Goal: Task Accomplishment & Management: Use online tool/utility

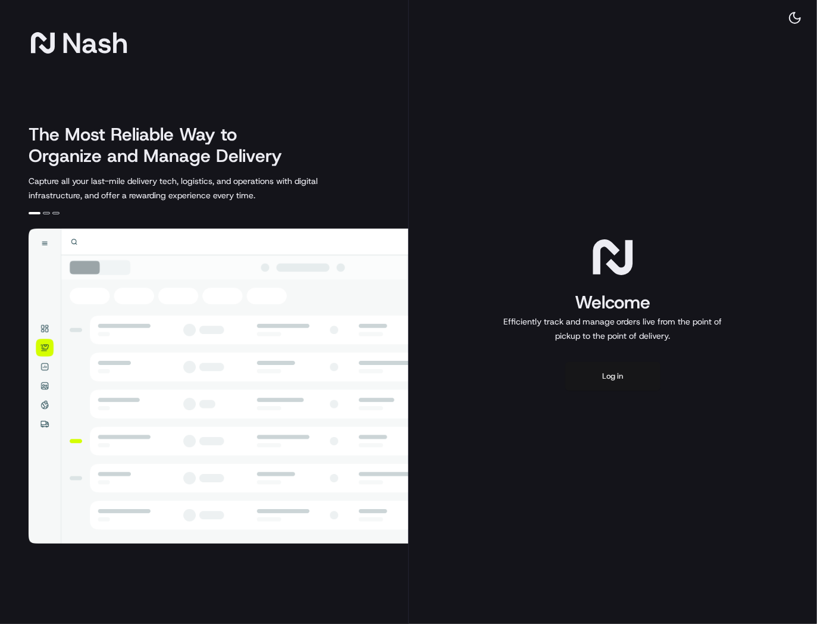
click at [618, 379] on button "Log in" at bounding box center [613, 376] width 95 height 29
